Goal: Information Seeking & Learning: Learn about a topic

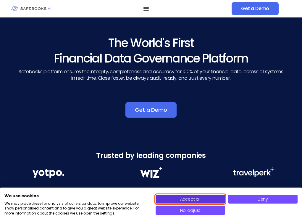
click at [190, 199] on span "Accept all" at bounding box center [190, 199] width 20 height 6
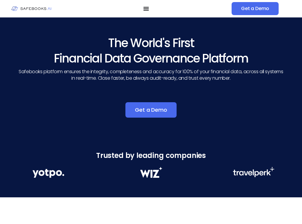
click at [190, 199] on div "The World's First Financial Data Governance Platform Safebooks platform ensures…" at bounding box center [151, 138] width 302 height 242
click at [0, 0] on span "Company" at bounding box center [0, 0] width 0 height 0
click at [0, 0] on span "Resources" at bounding box center [0, 0] width 0 height 0
click at [0, 0] on h2 "Company Updates" at bounding box center [0, 0] width 0 height 0
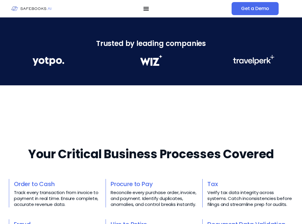
click at [0, 0] on h2 "Company Updates" at bounding box center [0, 0] width 0 height 0
click at [0, 0] on link "Newsletter" at bounding box center [0, 0] width 0 height 0
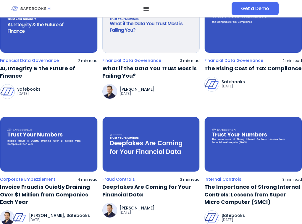
scroll to position [224, 0]
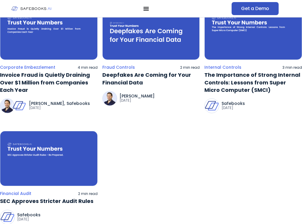
click at [246, 9] on span "Get a Demo" at bounding box center [255, 9] width 28 height 6
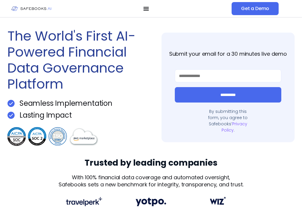
click at [0, 0] on span "Company" at bounding box center [0, 0] width 0 height 0
click at [0, 0] on link "About Us" at bounding box center [0, 0] width 0 height 0
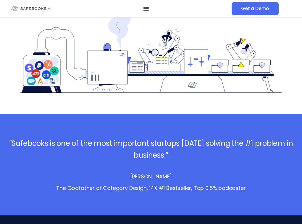
scroll to position [1119, 0]
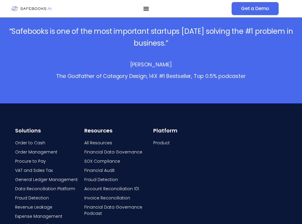
click at [112, 144] on span "All Resources" at bounding box center [98, 143] width 28 height 6
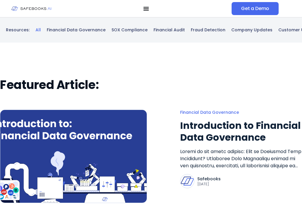
scroll to position [112, 0]
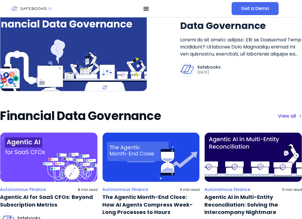
click at [290, 117] on link "View all" at bounding box center [290, 116] width 24 height 7
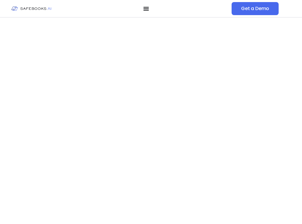
click at [0, 0] on span "Resources" at bounding box center [0, 0] width 0 height 0
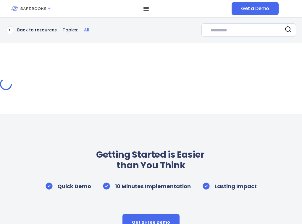
click at [0, 0] on link "Newsletter" at bounding box center [0, 0] width 0 height 0
